Goal: Information Seeking & Learning: Understand process/instructions

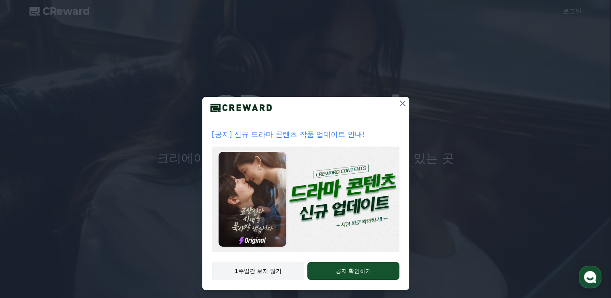
click at [246, 270] on button "1주일간 보지 않기" at bounding box center [258, 271] width 93 height 19
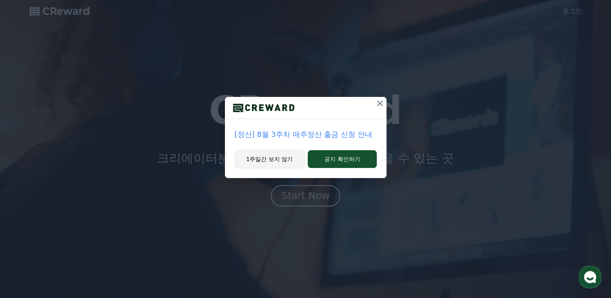
click at [271, 162] on button "1주일간 보지 않기" at bounding box center [270, 159] width 70 height 19
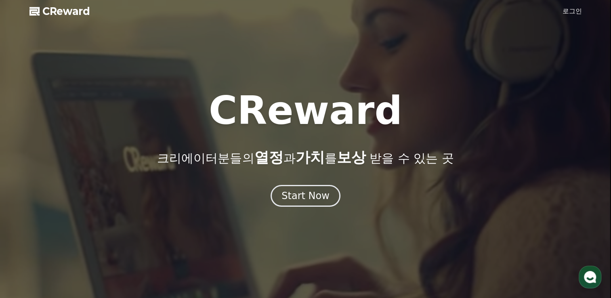
click at [570, 13] on link "로그인" at bounding box center [572, 11] width 19 height 10
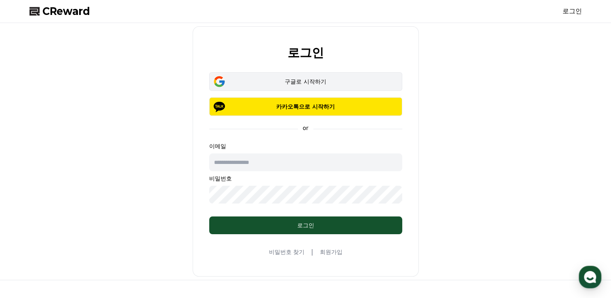
click at [305, 85] on div "구글로 시작하기" at bounding box center [306, 82] width 170 height 8
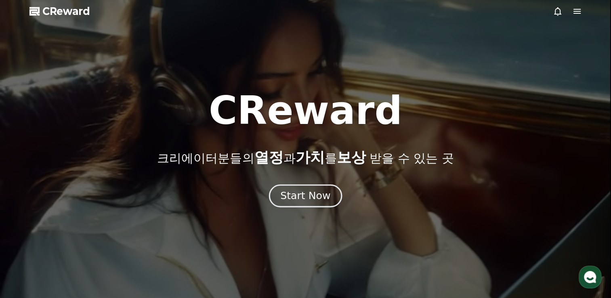
click at [300, 202] on div "Start Now" at bounding box center [305, 196] width 50 height 14
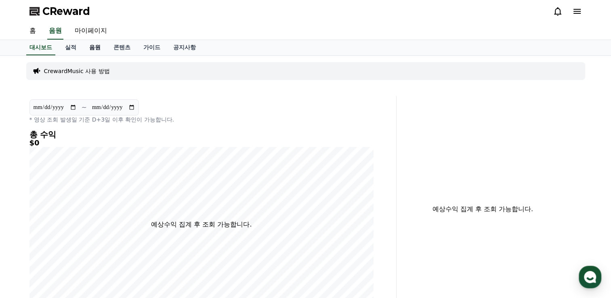
click at [94, 48] on link "음원" at bounding box center [95, 47] width 24 height 15
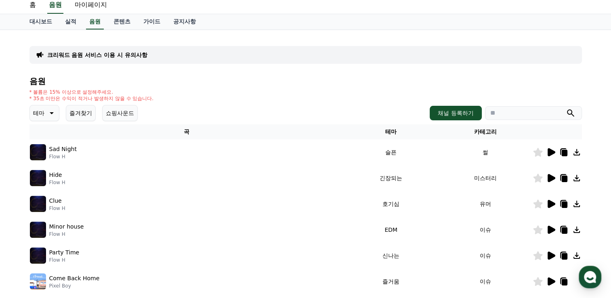
scroll to position [40, 0]
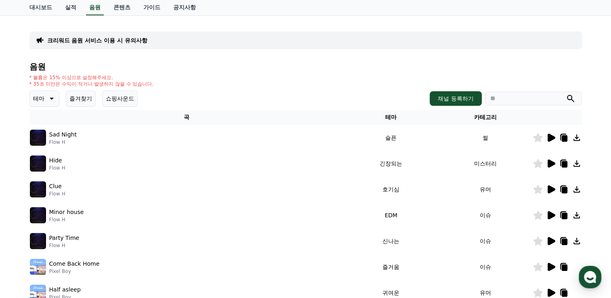
click at [48, 105] on button "테마" at bounding box center [44, 99] width 30 height 16
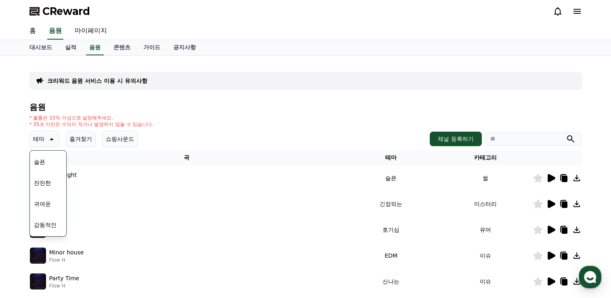
scroll to position [293, 0]
click at [48, 184] on button "잔잔한" at bounding box center [42, 183] width 23 height 18
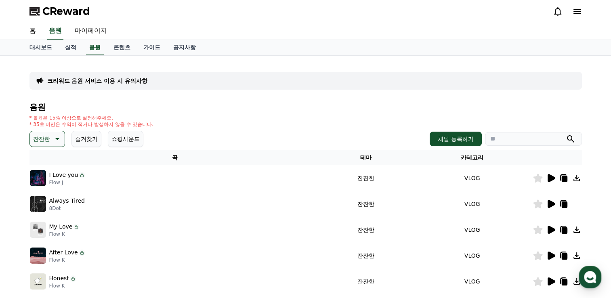
click at [551, 231] on icon at bounding box center [552, 230] width 8 height 8
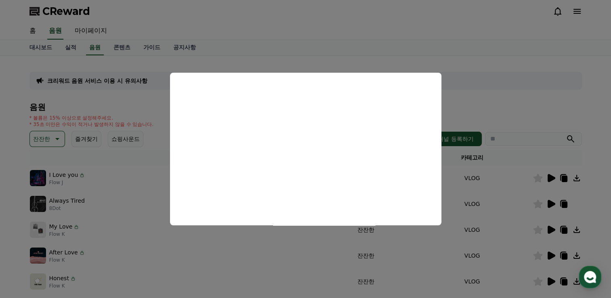
click at [337, 15] on button "close modal" at bounding box center [305, 149] width 611 height 298
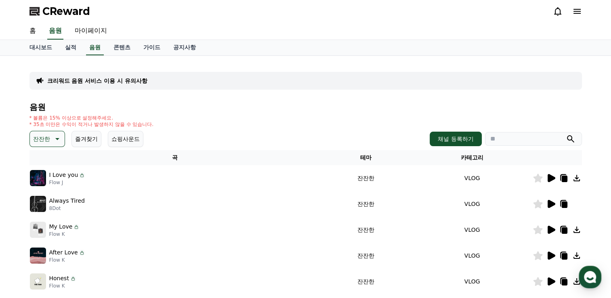
click at [579, 230] on icon at bounding box center [577, 230] width 10 height 10
click at [154, 46] on link "가이드" at bounding box center [152, 47] width 30 height 15
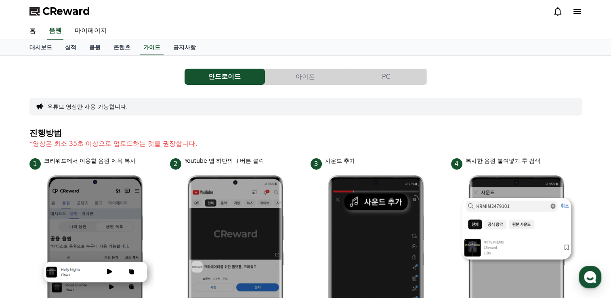
click at [405, 74] on button "PC" at bounding box center [386, 77] width 80 height 16
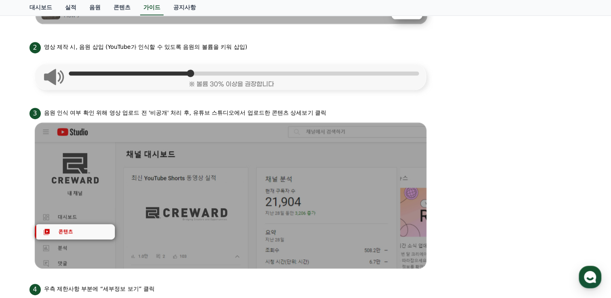
scroll to position [364, 0]
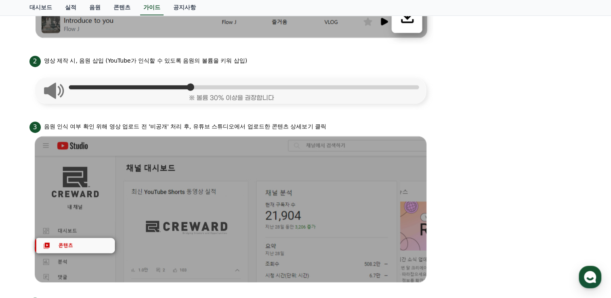
drag, startPoint x: 62, startPoint y: 124, endPoint x: 221, endPoint y: 122, distance: 159.2
click at [221, 122] on p "음원 인식 여부 확인 위해 영상 업로드 전 '비공개' 처리 후, 유튜브 스튜디오에서 업로드한 콘텐츠 상세보기 클릭" at bounding box center [185, 126] width 282 height 8
click at [113, 109] on ul "1 크리워드 뮤직에서 음원 다운로드 2 영상 제작 시, 음원 삽입 (YouTube가 인식할 수 있도록 음원의 볼륨을 키워 삽입) 3 음원 인식…" at bounding box center [305, 258] width 553 height 761
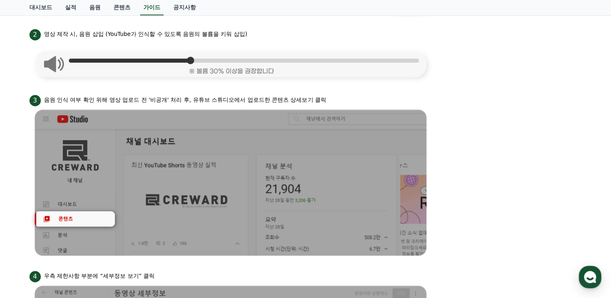
scroll to position [404, 0]
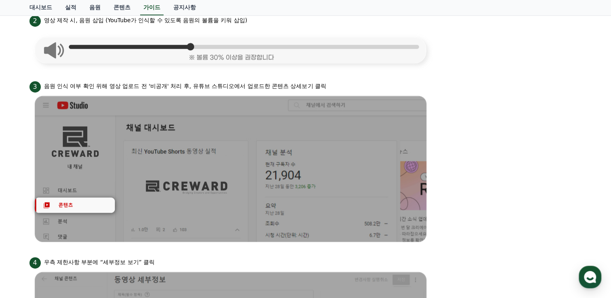
drag, startPoint x: 105, startPoint y: 88, endPoint x: 291, endPoint y: 88, distance: 186.3
click at [291, 88] on p "음원 인식 여부 확인 위해 영상 업로드 전 '비공개' 처리 후, 유튜브 스튜디오에서 업로드한 콘텐츠 상세보기 클릭" at bounding box center [185, 86] width 282 height 8
drag, startPoint x: 291, startPoint y: 88, endPoint x: 213, endPoint y: 84, distance: 78.1
click at [217, 82] on p "음원 인식 여부 확인 위해 영상 업로드 전 '비공개' 처리 후, 유튜브 스튜디오에서 업로드한 콘텐츠 상세보기 클릭" at bounding box center [185, 86] width 282 height 8
click at [254, 88] on p "음원 인식 여부 확인 위해 영상 업로드 전 '비공개' 처리 후, 유튜브 스튜디오에서 업로드한 콘텐츠 상세보기 클릭" at bounding box center [185, 86] width 282 height 8
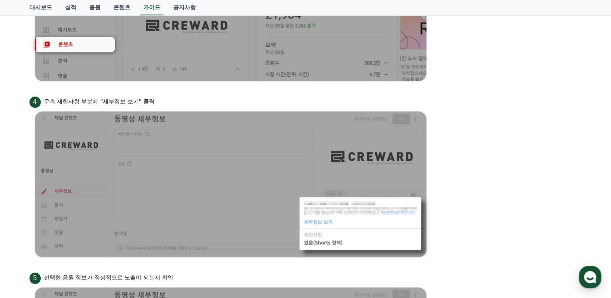
scroll to position [566, 0]
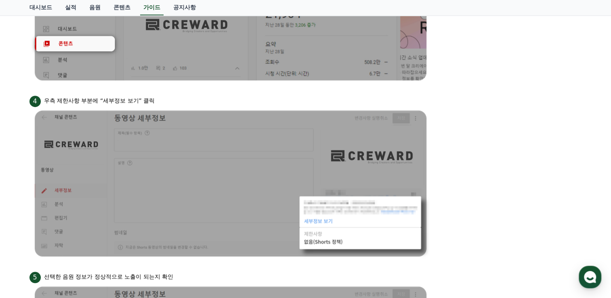
drag, startPoint x: 63, startPoint y: 98, endPoint x: 148, endPoint y: 96, distance: 85.3
click at [148, 97] on p "우측 제한사항 부분에 “세부정보 보기” 클릭" at bounding box center [99, 101] width 111 height 8
drag, startPoint x: 148, startPoint y: 96, endPoint x: 207, endPoint y: 95, distance: 58.6
click at [207, 95] on div "4 우측 제한사항 부분에 “세부정보 보기” 클릭" at bounding box center [305, 100] width 553 height 13
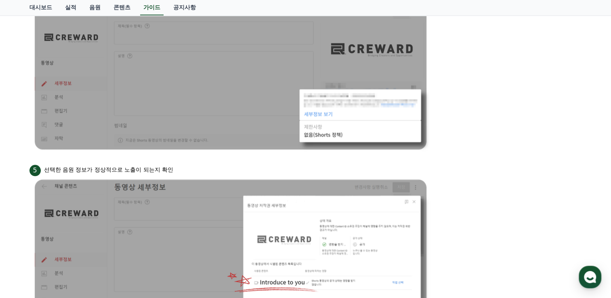
scroll to position [687, 0]
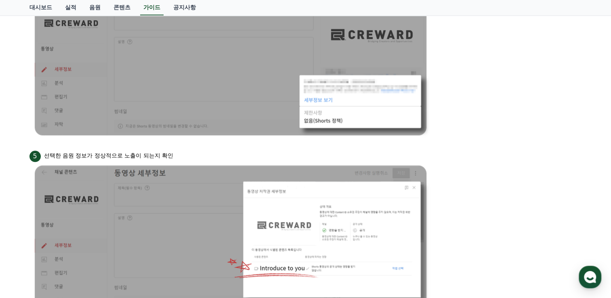
drag, startPoint x: 73, startPoint y: 154, endPoint x: 159, endPoint y: 154, distance: 86.1
click at [159, 154] on p "선택한 음원 정보가 정상적으로 노출이 되는지 확인" at bounding box center [109, 156] width 130 height 8
drag, startPoint x: 159, startPoint y: 154, endPoint x: 230, endPoint y: 153, distance: 71.5
click at [230, 153] on div "5 선택한 음원 정보가 정상적으로 노출이 되는지 확인" at bounding box center [305, 155] width 553 height 13
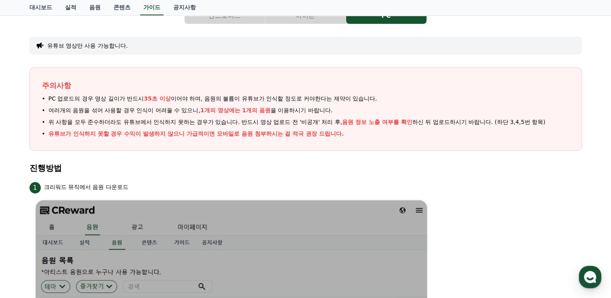
scroll to position [0, 0]
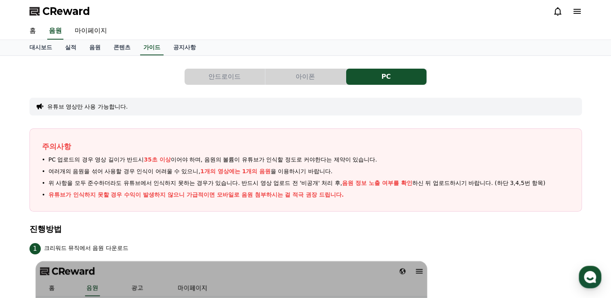
drag, startPoint x: 207, startPoint y: 159, endPoint x: 337, endPoint y: 156, distance: 129.7
click at [337, 156] on span "PC 업로드의 경우 영상 길이가 반드시 35초 이상 이어야 하며, 음원의 볼륨이 유튜브가 인식할 정도로 커야한다는 제약이 있습니다." at bounding box center [212, 160] width 329 height 8
drag, startPoint x: 337, startPoint y: 156, endPoint x: 343, endPoint y: 137, distance: 20.2
click at [343, 137] on div "주의사항 PC 업로드의 경우 영상 길이가 반드시 35초 이상 이어야 하며, 음원의 볼륨이 유튜브가 인식할 정도로 커야한다는 제약이 있습니다. …" at bounding box center [305, 169] width 553 height 83
click at [281, 137] on div "주의사항 PC 업로드의 경우 영상 길이가 반드시 35초 이상 이어야 하며, 음원의 볼륨이 유튜브가 인식할 정도로 커야한다는 제약이 있습니다. …" at bounding box center [305, 169] width 553 height 83
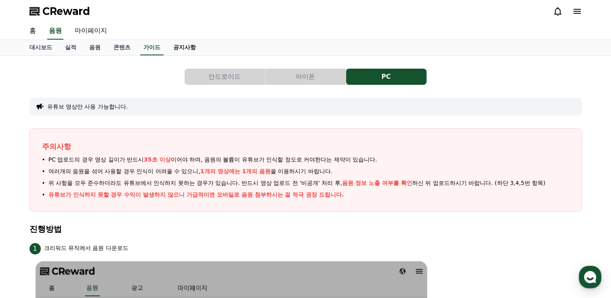
click at [178, 48] on link "공지사항" at bounding box center [185, 47] width 36 height 15
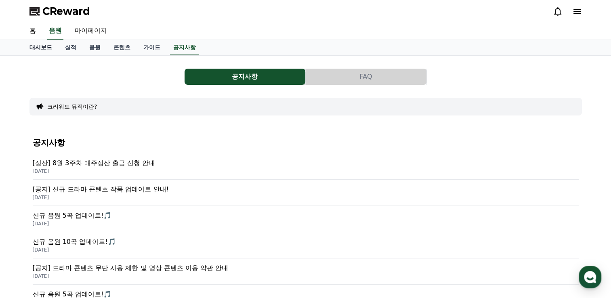
click at [41, 47] on link "대시보드" at bounding box center [41, 47] width 36 height 15
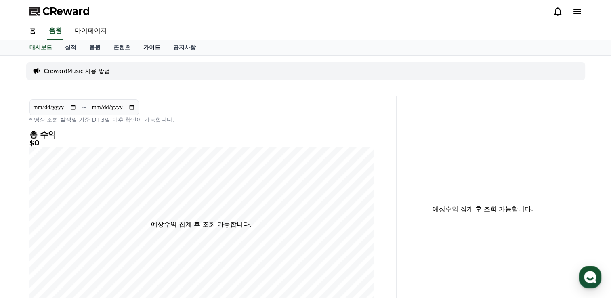
click at [154, 40] on link "가이드" at bounding box center [152, 47] width 30 height 15
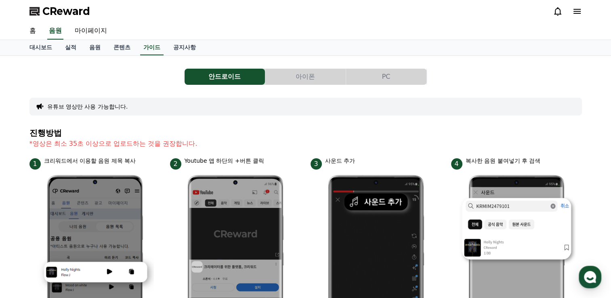
click at [87, 107] on button "유튜브 영상만 사용 가능합니다." at bounding box center [87, 107] width 81 height 8
click at [379, 78] on button "PC" at bounding box center [386, 77] width 80 height 16
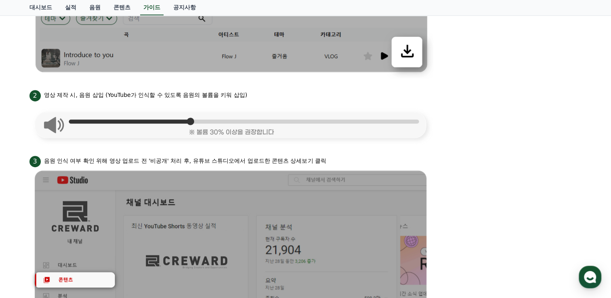
scroll to position [325, 0]
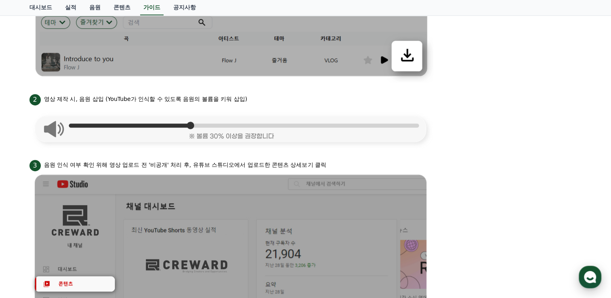
click at [592, 267] on div "button" at bounding box center [590, 277] width 23 height 23
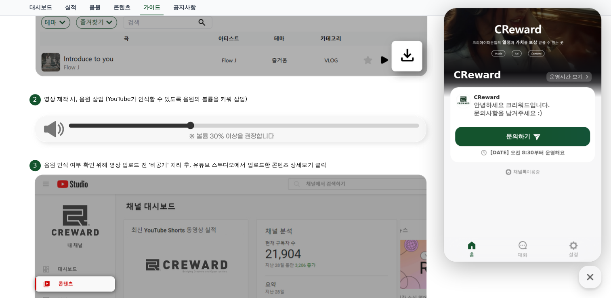
click at [565, 78] on span "운영시간 보기" at bounding box center [566, 76] width 33 height 7
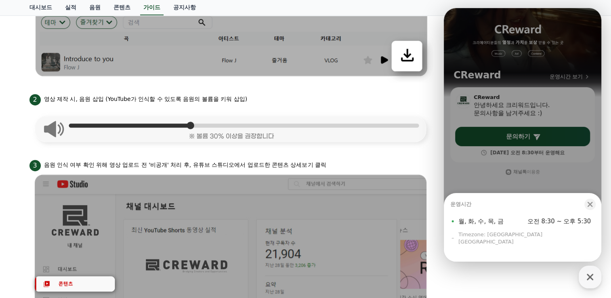
click at [428, 148] on ul "1 크리워드 뮤직에서 음원 다운로드 2 영상 제작 시, 음원 삽입 (YouTube가 인식할 수 있도록 음원의 볼륨을 키워 삽입) 3 음원 인식…" at bounding box center [305, 296] width 553 height 761
